Goal: Contribute content

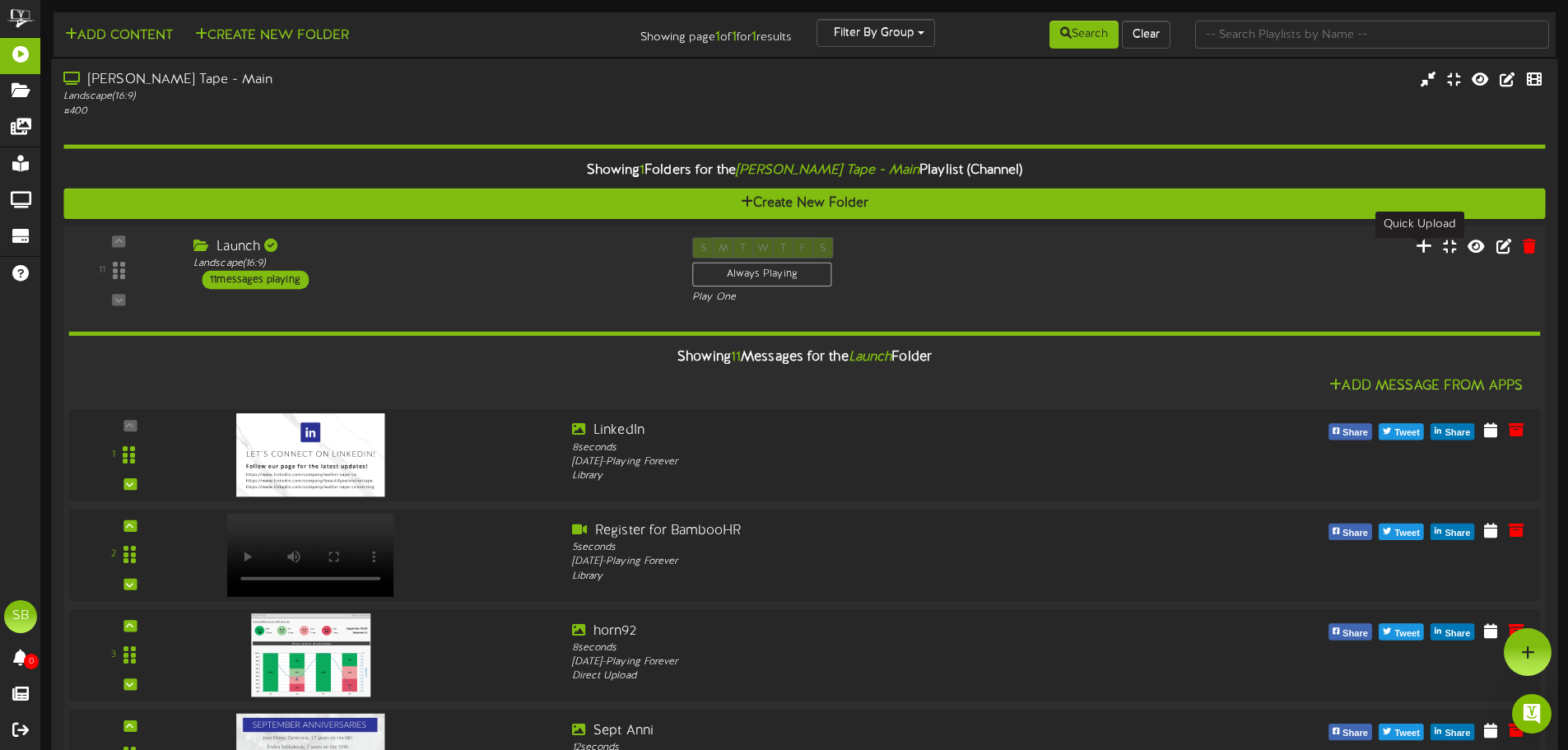
click at [1421, 250] on icon at bounding box center [1424, 245] width 17 height 18
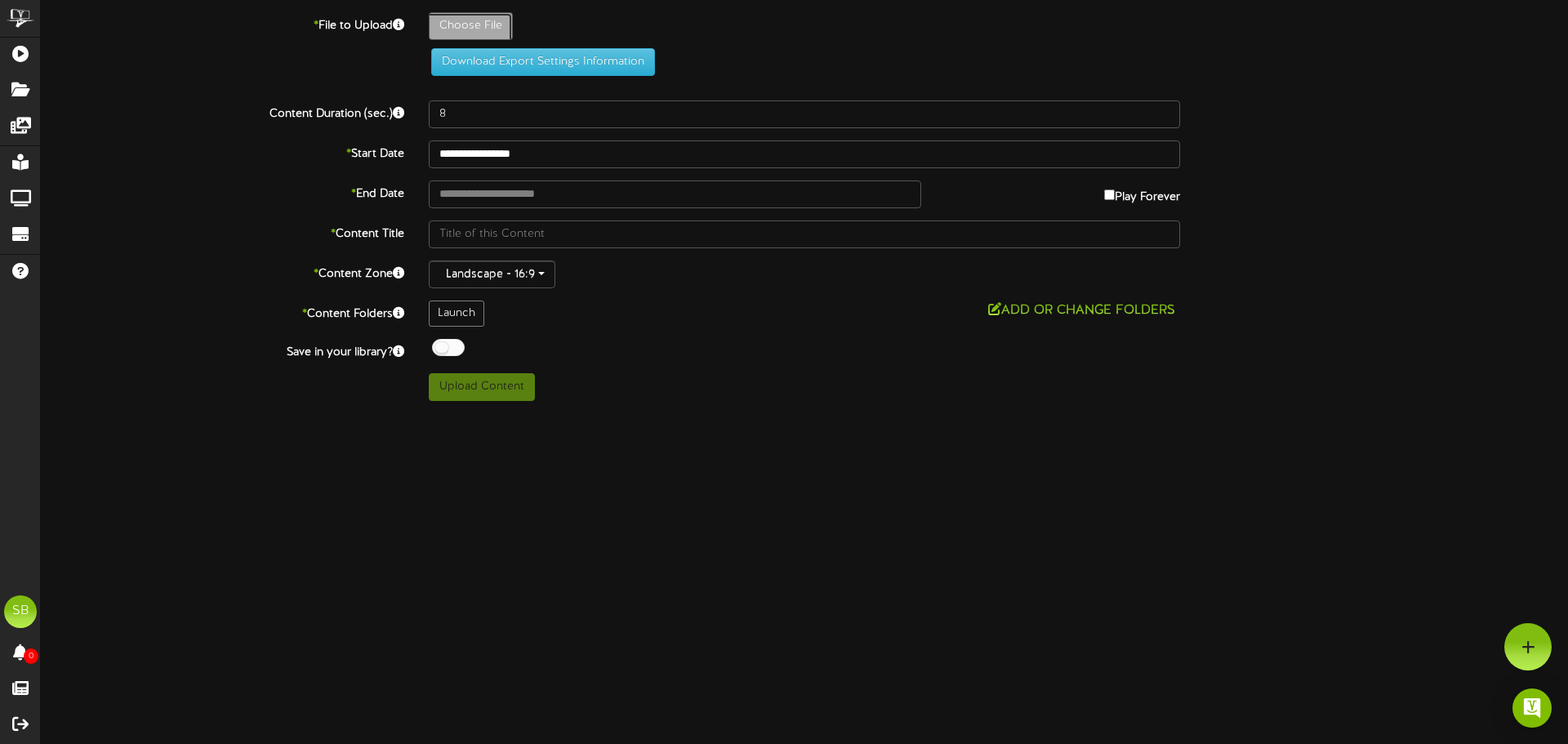
type input "**********"
type input "THINGSTODOTHISWEEKENDSLC"
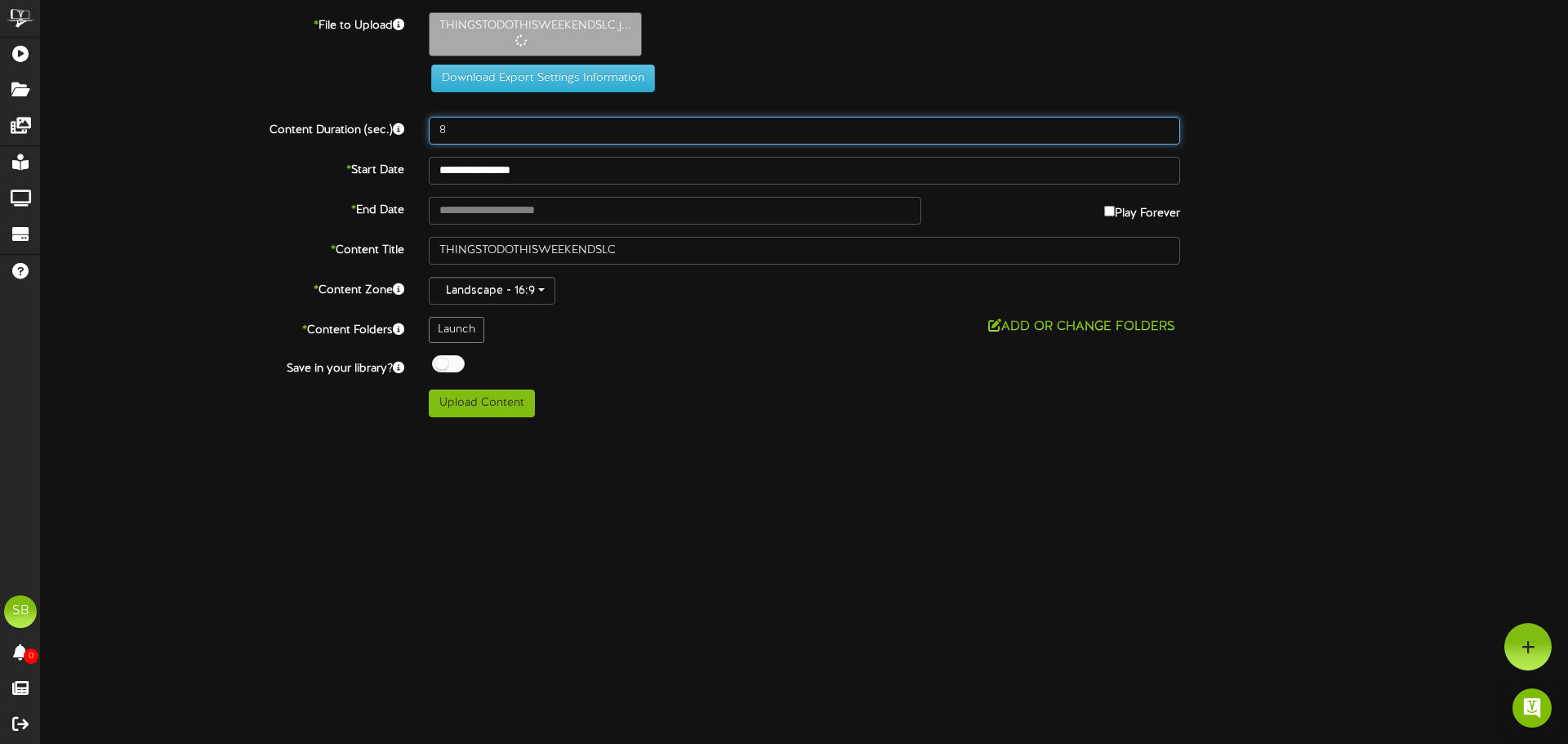
drag, startPoint x: 451, startPoint y: 130, endPoint x: 390, endPoint y: 130, distance: 61.0
click at [404, 132] on div "Content Duration (sec.) 8" at bounding box center [804, 131] width 1552 height 28
type input "20"
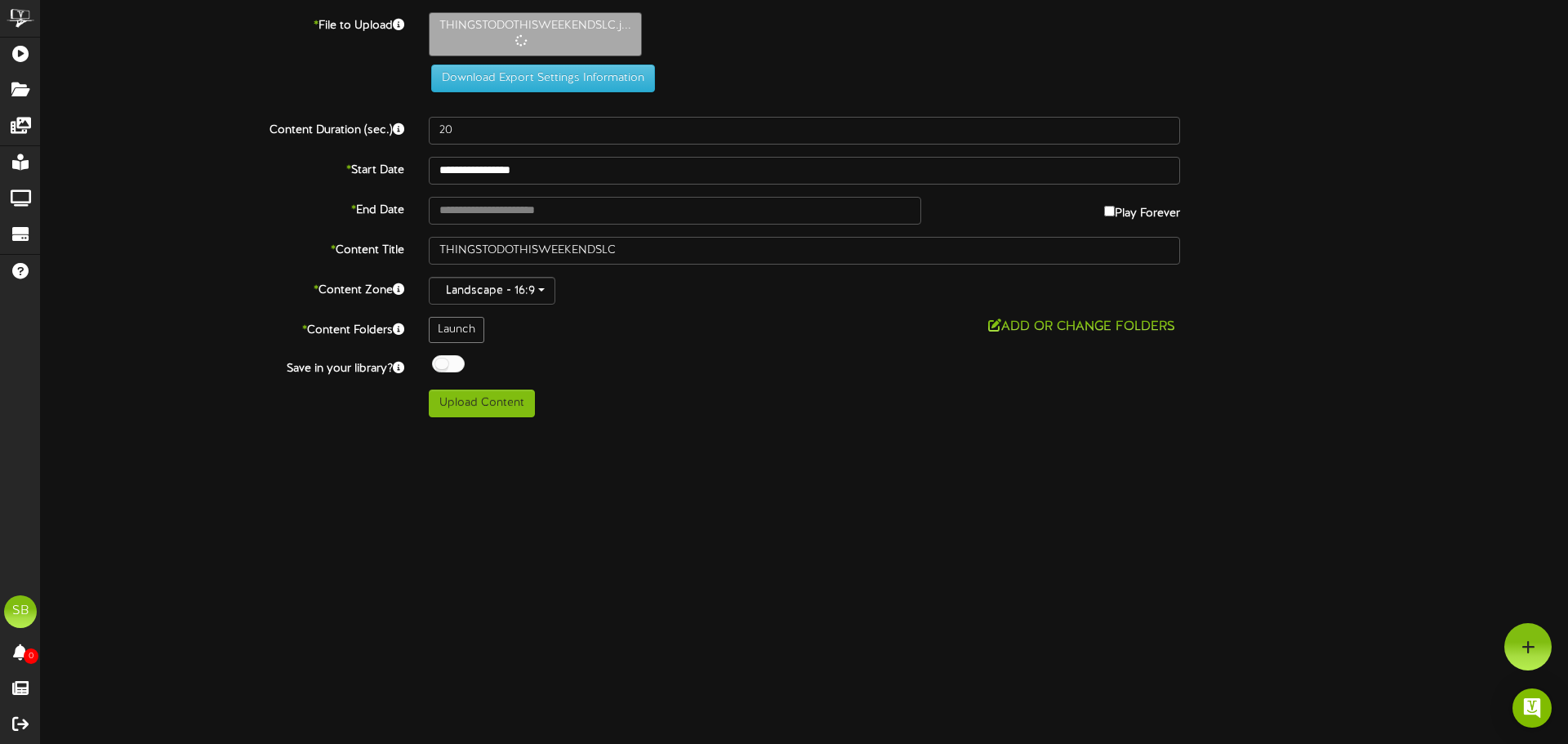
click at [283, 224] on div "* End Date Play Forever" at bounding box center [804, 210] width 1552 height 28
click at [487, 204] on input "text" at bounding box center [675, 210] width 492 height 28
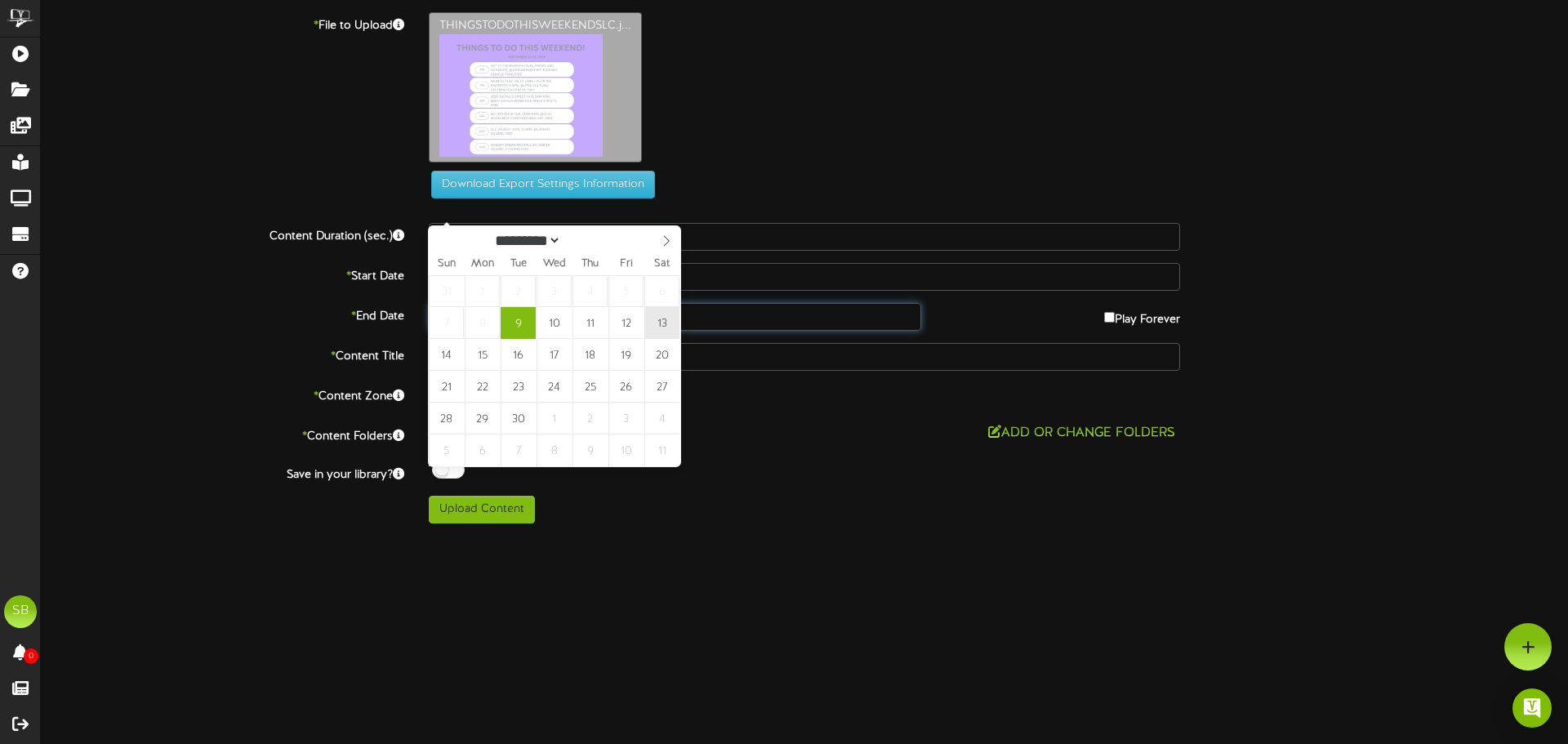
type input "**********"
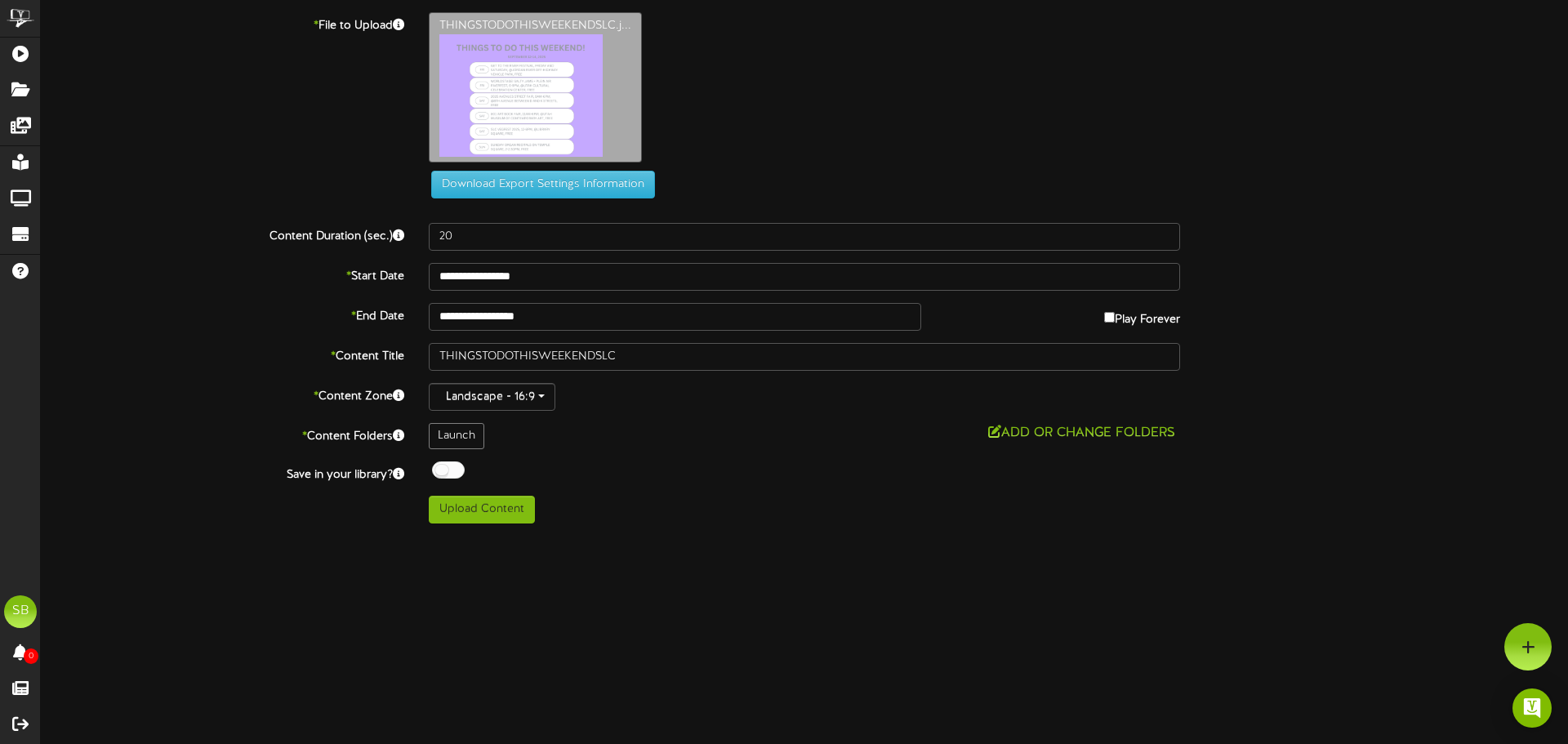
click at [725, 535] on div "ChannelValet Playlists Folders Messages My Library Groups Devices Help [PERSON_…" at bounding box center [784, 268] width 1568 height 536
click at [476, 503] on button "Upload Content" at bounding box center [482, 510] width 106 height 28
